Goal: Obtain resource: Download file/media

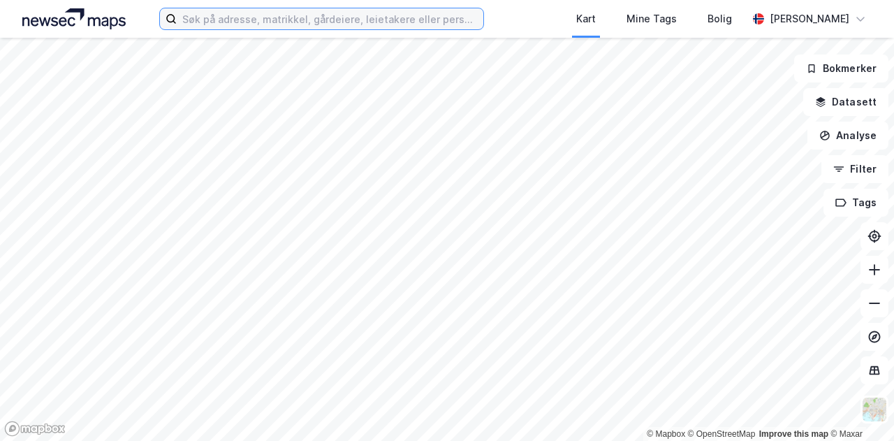
click at [312, 20] on input at bounding box center [330, 18] width 306 height 21
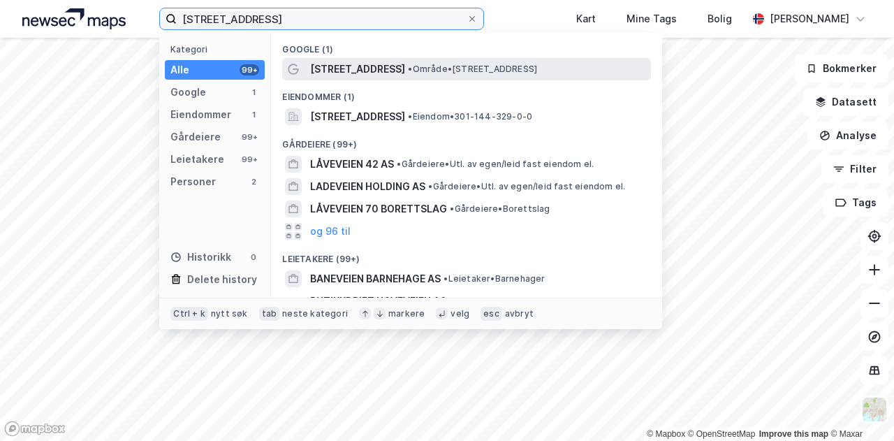
type input "[STREET_ADDRESS]"
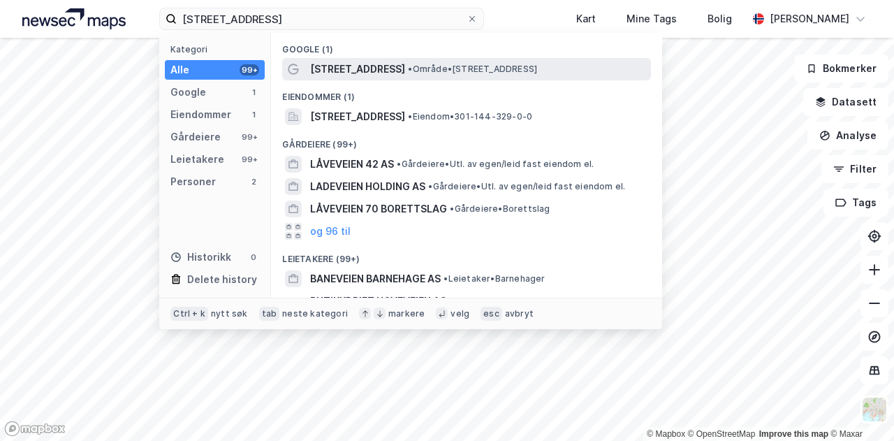
click at [353, 76] on span "[STREET_ADDRESS]" at bounding box center [357, 69] width 95 height 17
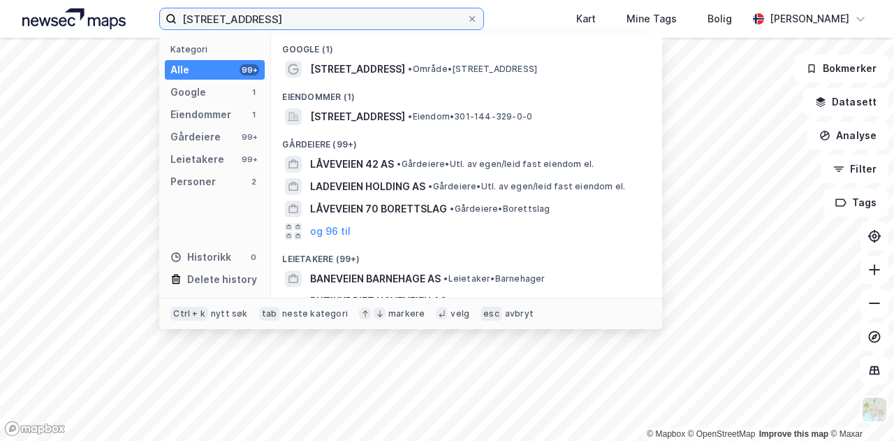
click at [269, 22] on input "[STREET_ADDRESS]" at bounding box center [322, 18] width 290 height 21
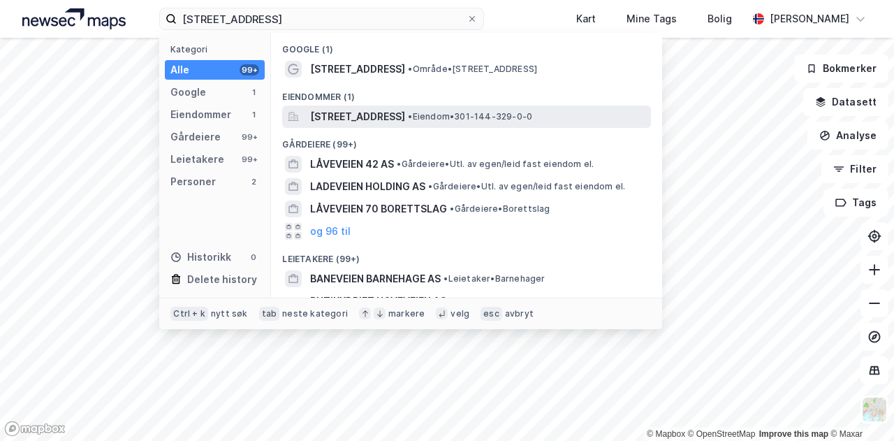
click at [405, 122] on span "[STREET_ADDRESS]" at bounding box center [357, 116] width 95 height 17
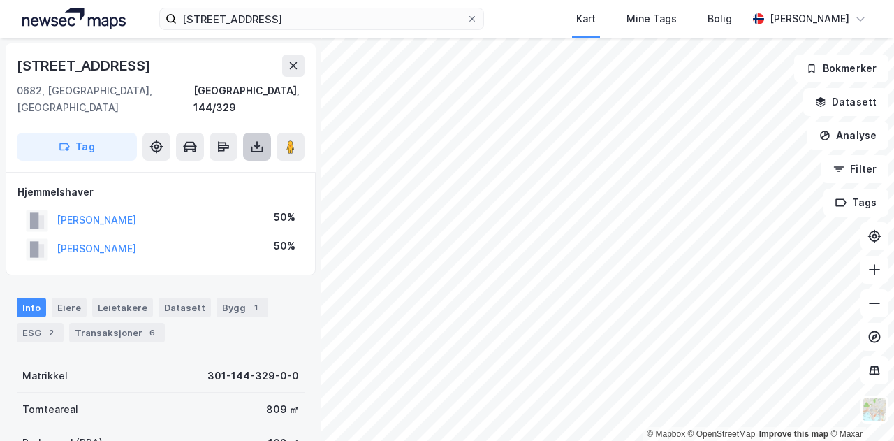
click at [262, 140] on icon at bounding box center [257, 147] width 14 height 14
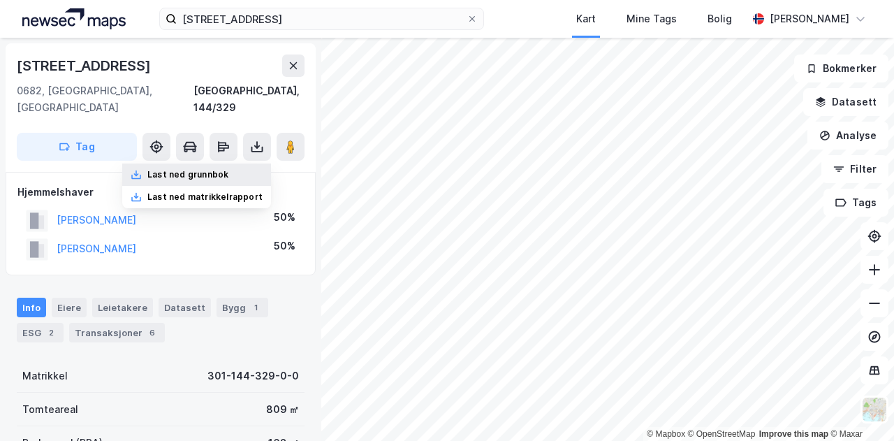
click at [200, 169] on div "Last ned grunnbok" at bounding box center [187, 174] width 81 height 11
